Goal: Information Seeking & Learning: Find specific fact

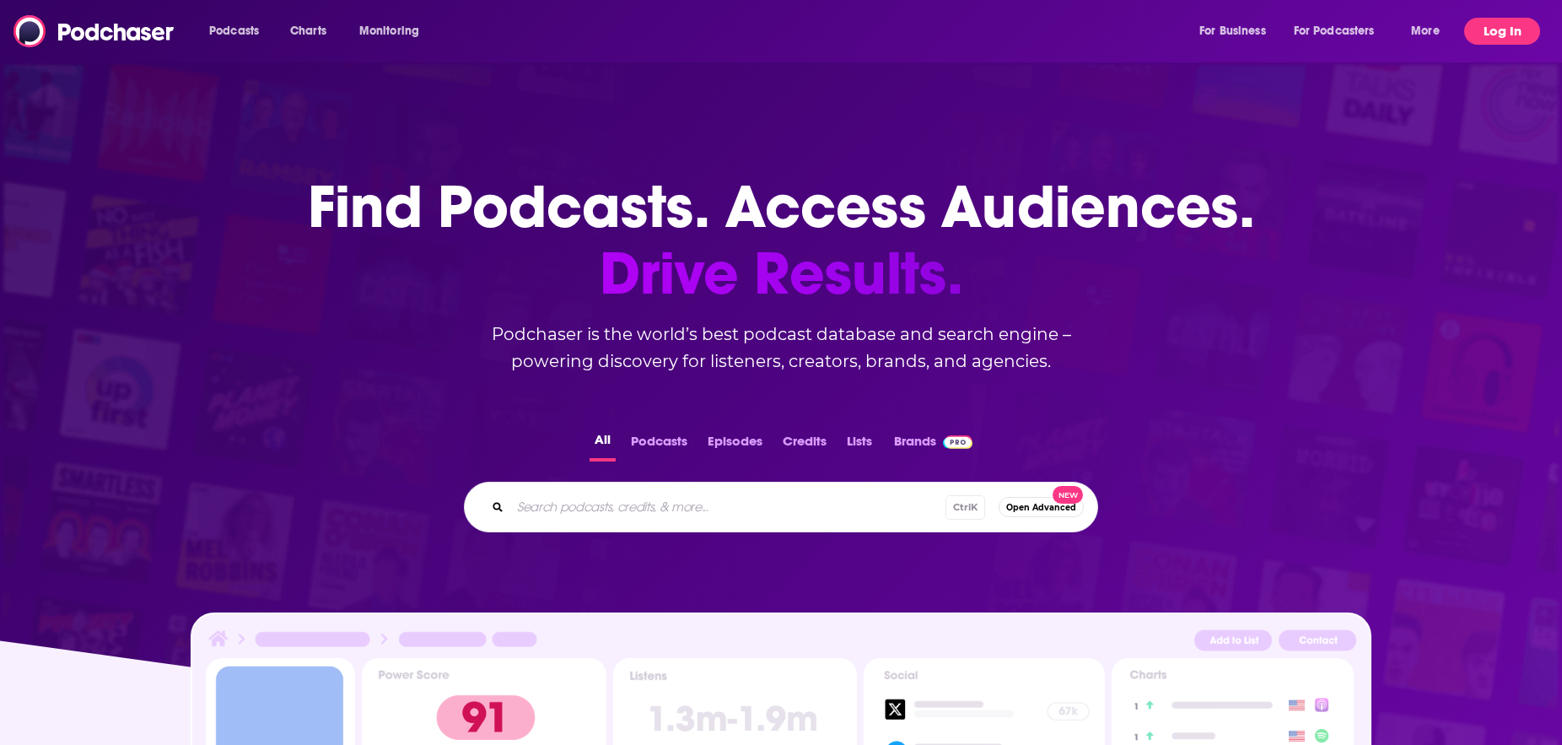
click at [1508, 29] on button "Log In" at bounding box center [1502, 31] width 76 height 27
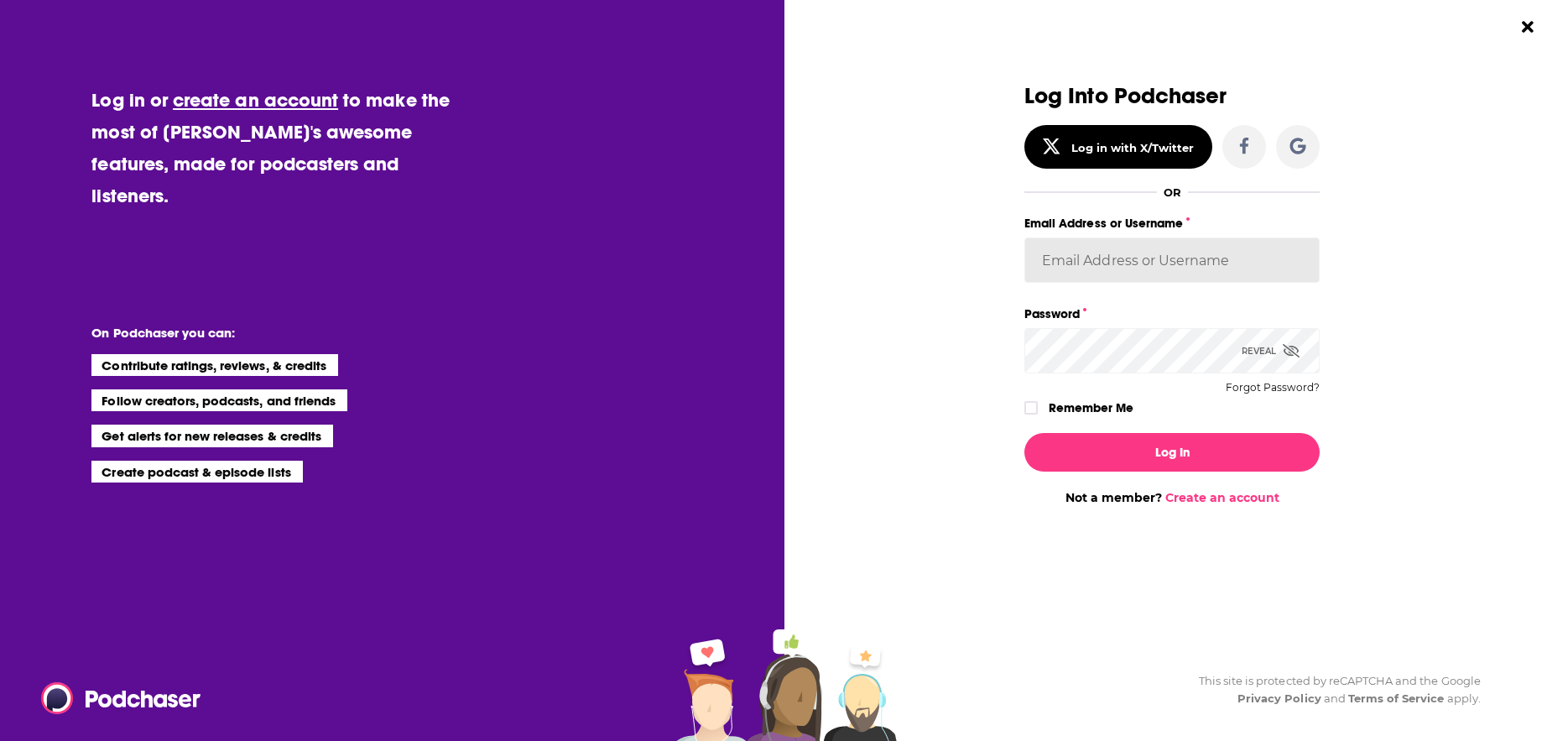
click at [1130, 260] on input "Email Address or Username" at bounding box center [1172, 261] width 295 height 46
type input "[PERSON_NAME][EMAIL_ADDRESS][DOMAIN_NAME]"
click at [1253, 348] on div "Reveal" at bounding box center [1271, 351] width 58 height 46
click at [1046, 410] on div "Dialog" at bounding box center [1037, 407] width 24 height 13
drag, startPoint x: 1030, startPoint y: 408, endPoint x: 1059, endPoint y: 423, distance: 32.6
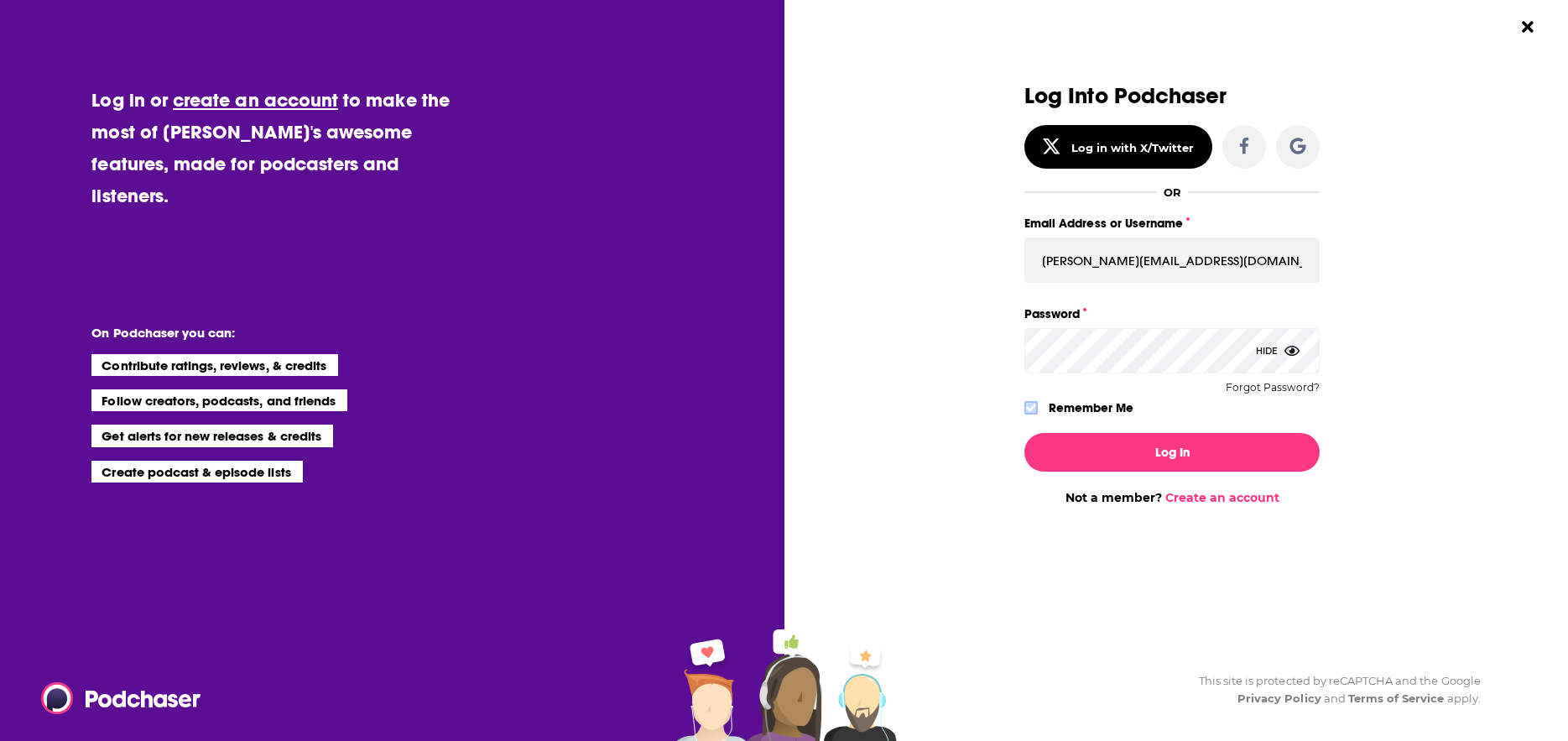
click at [1032, 406] on icon "Dialog" at bounding box center [1031, 408] width 10 height 10
click at [1092, 451] on button "Log In" at bounding box center [1172, 452] width 295 height 39
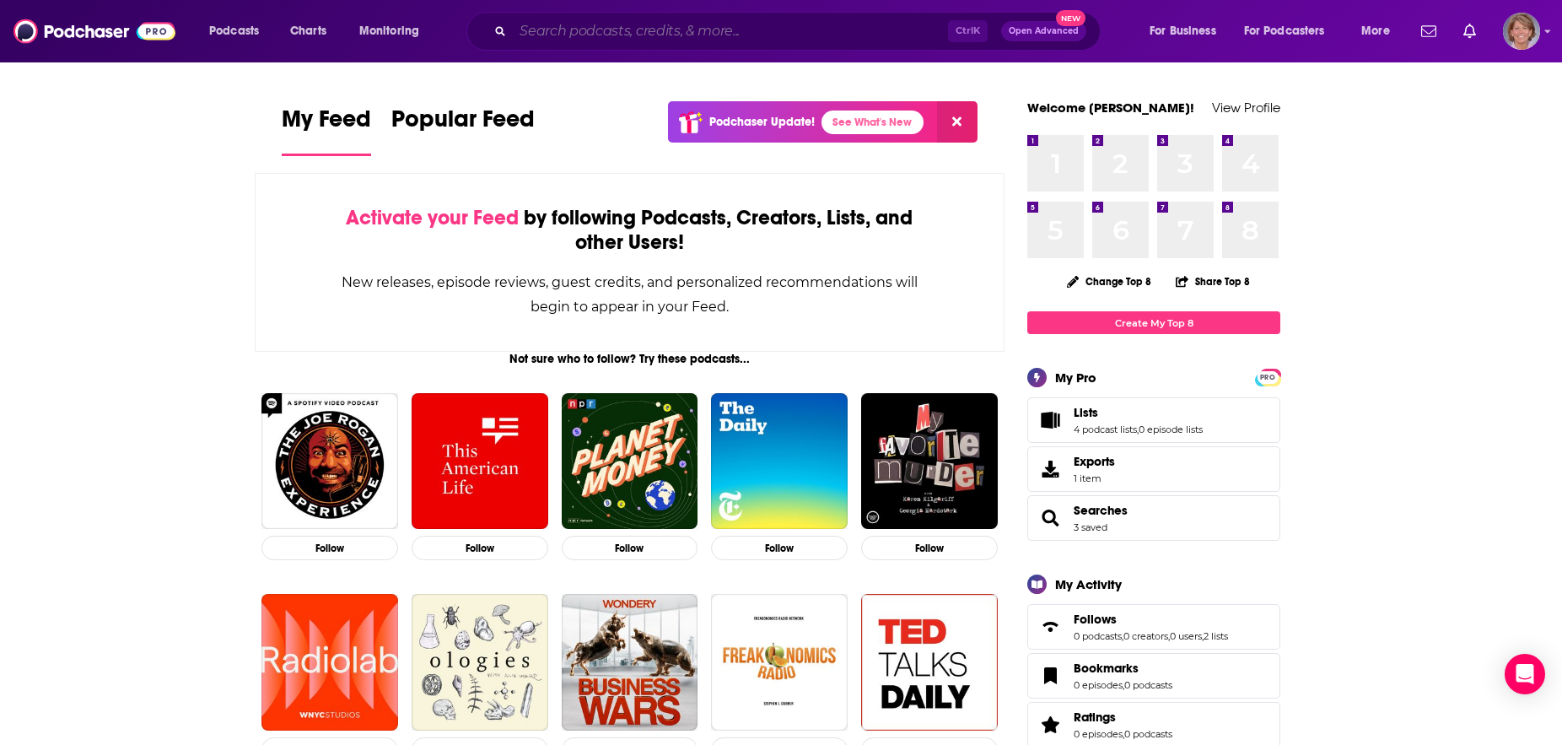
click at [528, 33] on input "Search podcasts, credits, & more..." at bounding box center [730, 31] width 435 height 27
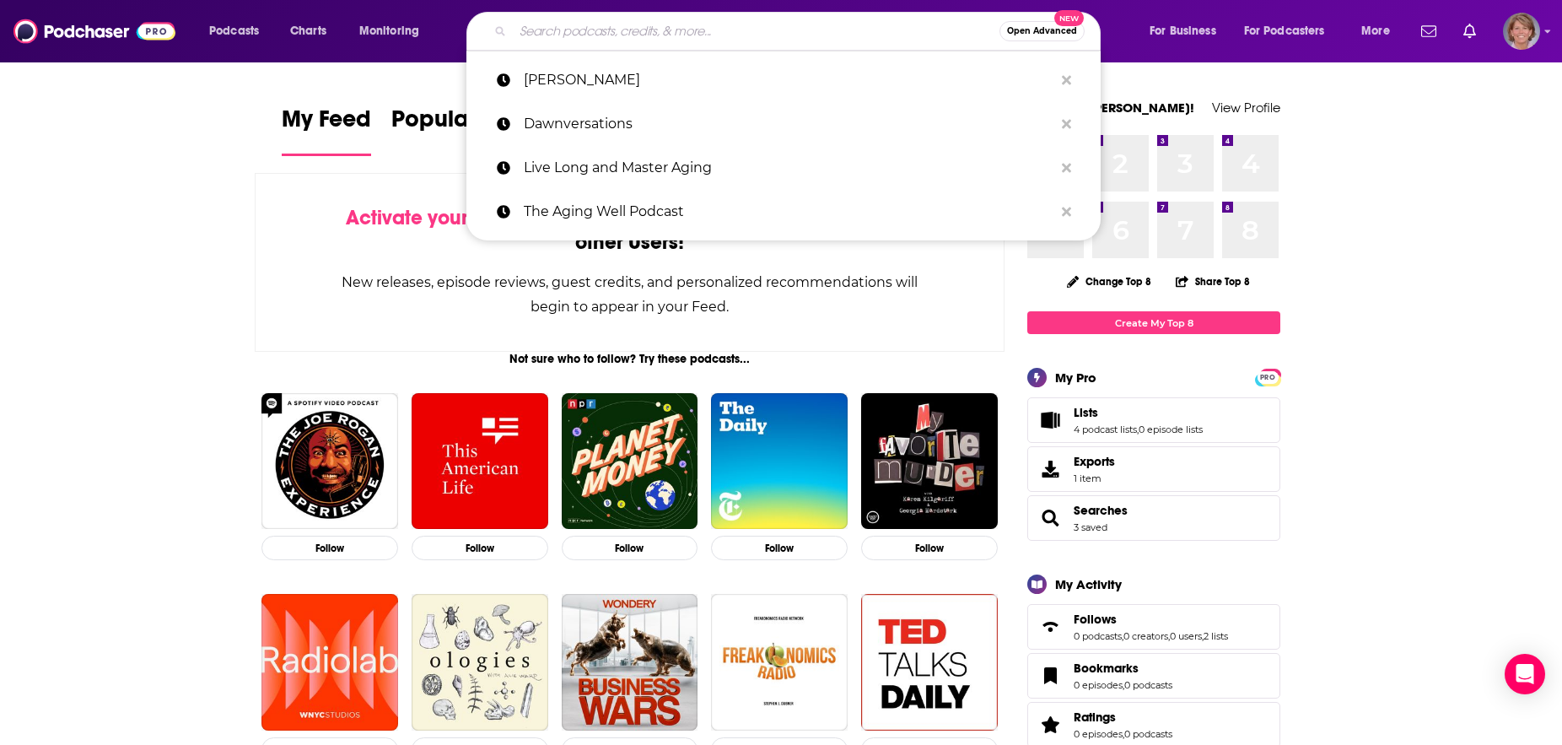
paste input "92NY Talks Podcast"
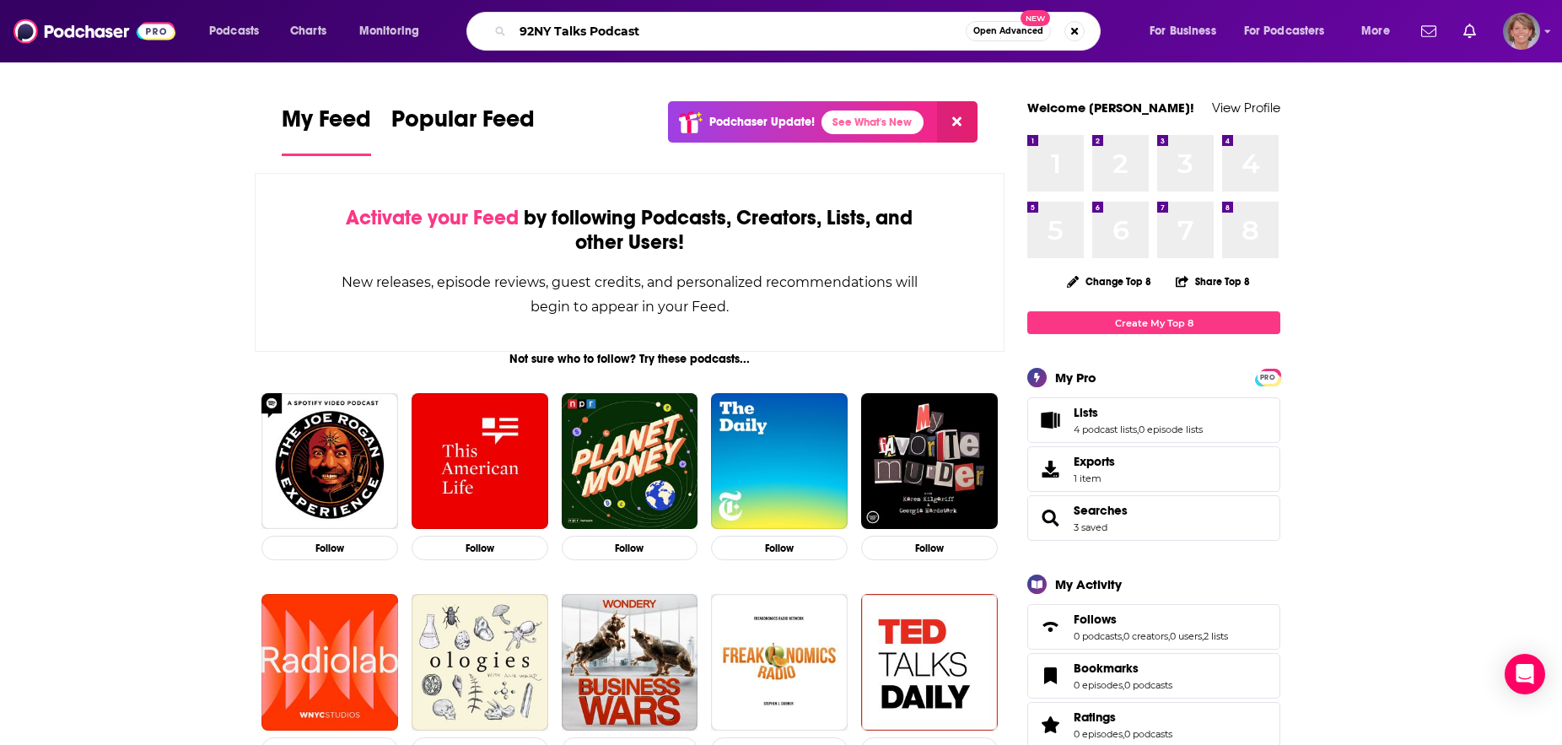
type input "92NY Talks Podcast"
click at [1007, 30] on span "Open Advanced" at bounding box center [1008, 31] width 70 height 8
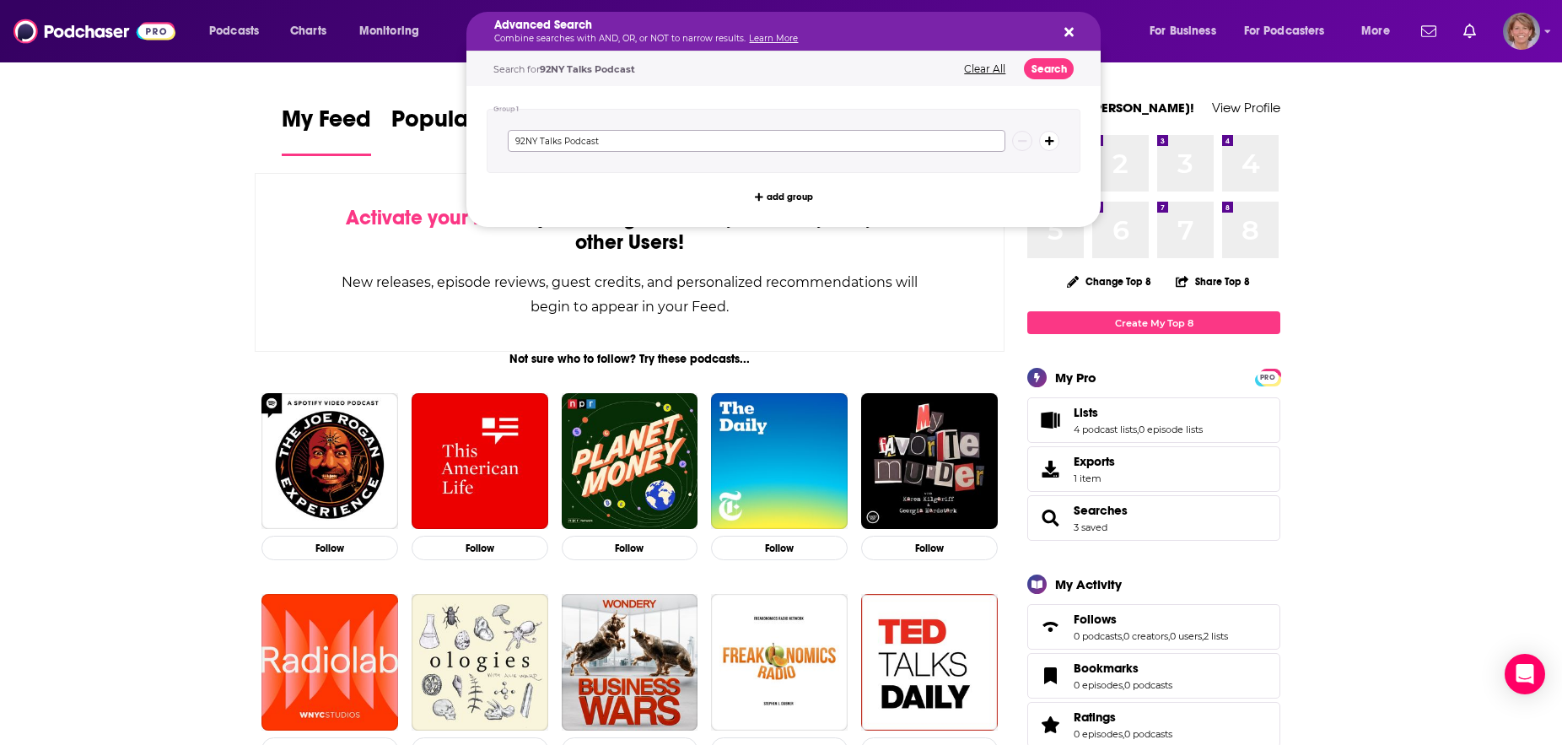
click at [681, 147] on input "92NY Talks Podcast" at bounding box center [757, 141] width 498 height 22
click at [1042, 141] on button "Search podcasts, credits, & more..." at bounding box center [1049, 141] width 20 height 20
click at [745, 137] on input "92NY Talks Podcast" at bounding box center [757, 141] width 498 height 22
click at [1048, 74] on button "Search" at bounding box center [1049, 68] width 50 height 21
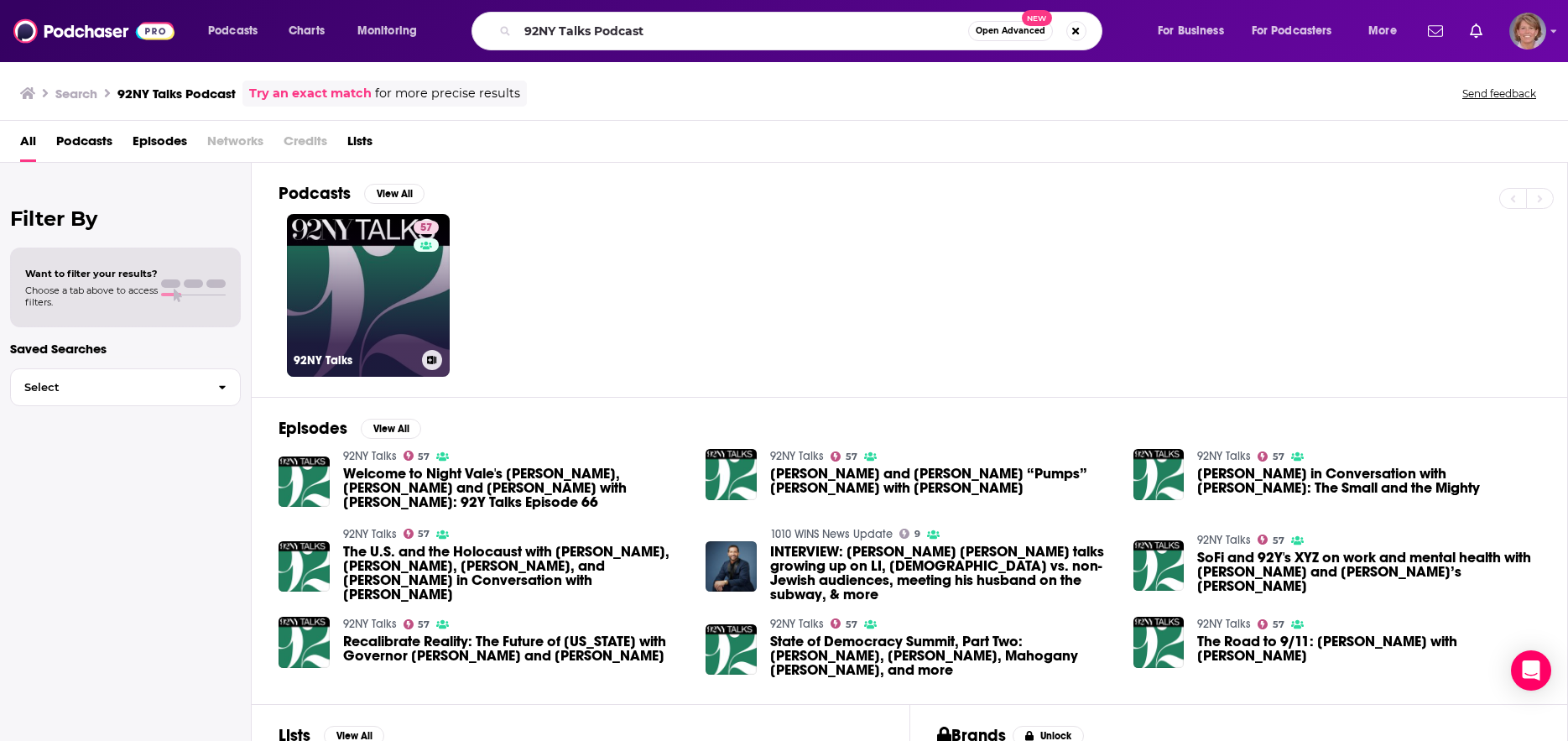
click at [414, 328] on div "57" at bounding box center [429, 285] width 30 height 129
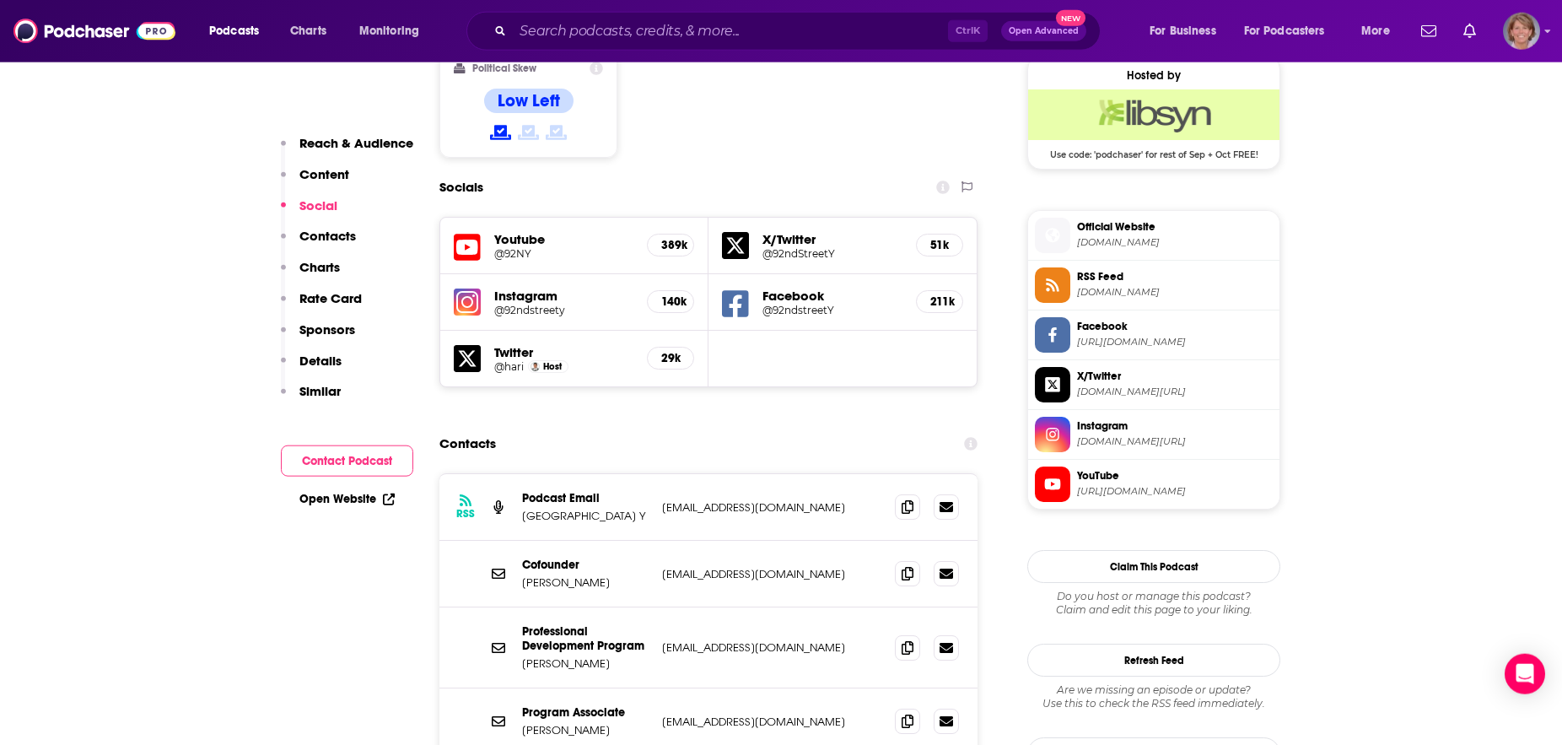
scroll to position [1376, 0]
click at [909, 498] on icon at bounding box center [908, 504] width 12 height 13
